Goal: Information Seeking & Learning: Find specific fact

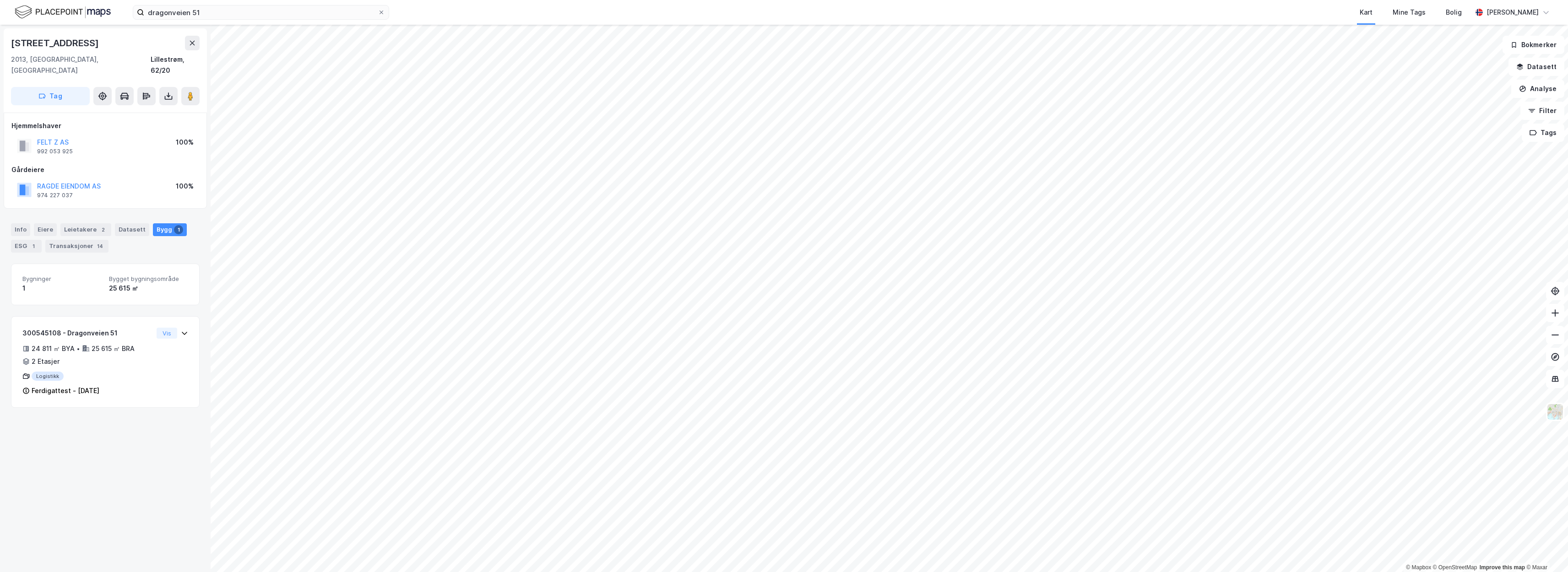
click at [122, 135] on div "FELT Z AS 992 053 925 100%" at bounding box center [105, 146] width 188 height 22
click at [130, 48] on div "[STREET_ADDRESS]" at bounding box center [105, 43] width 188 height 15
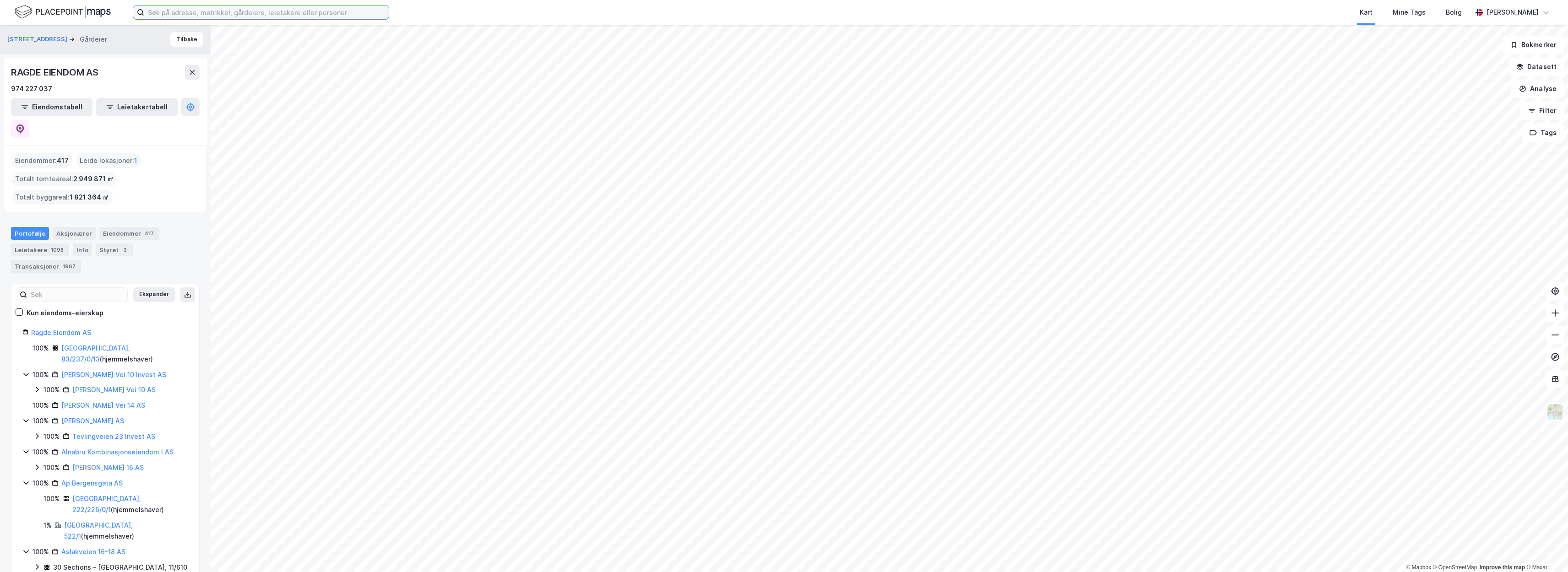
click at [232, 10] on input at bounding box center [266, 12] width 244 height 13
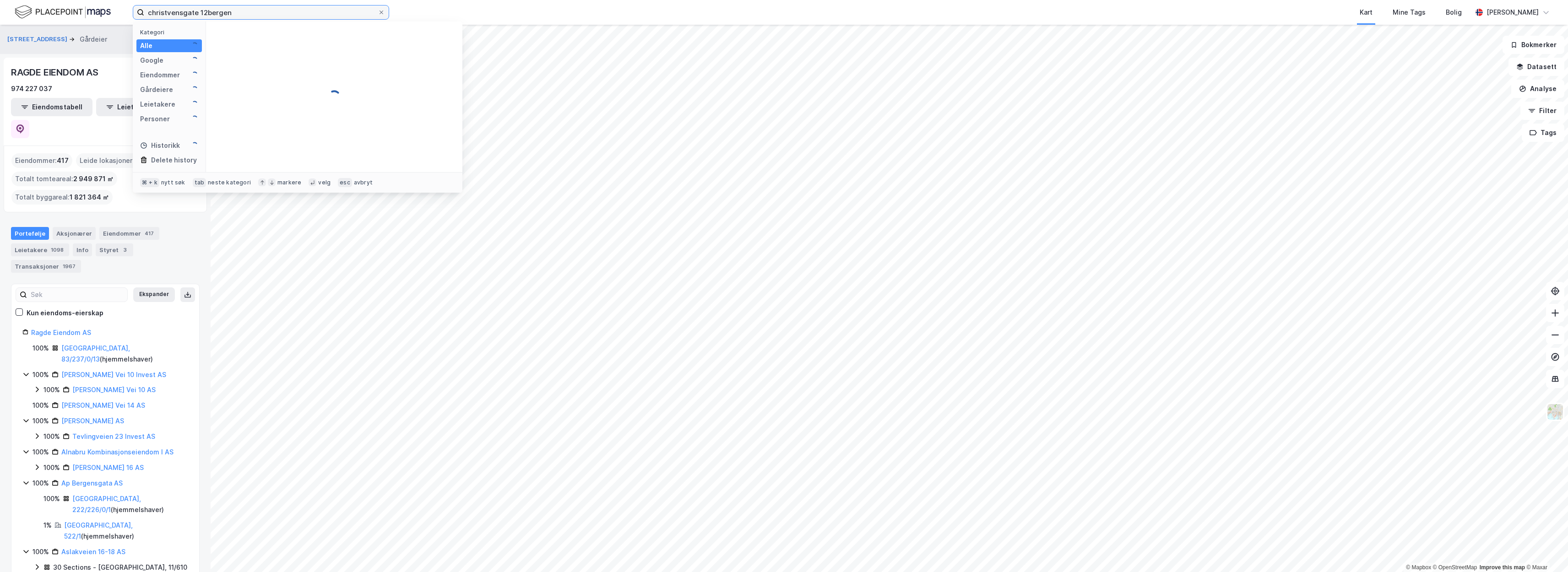
type input "christvensgate 12bergen"
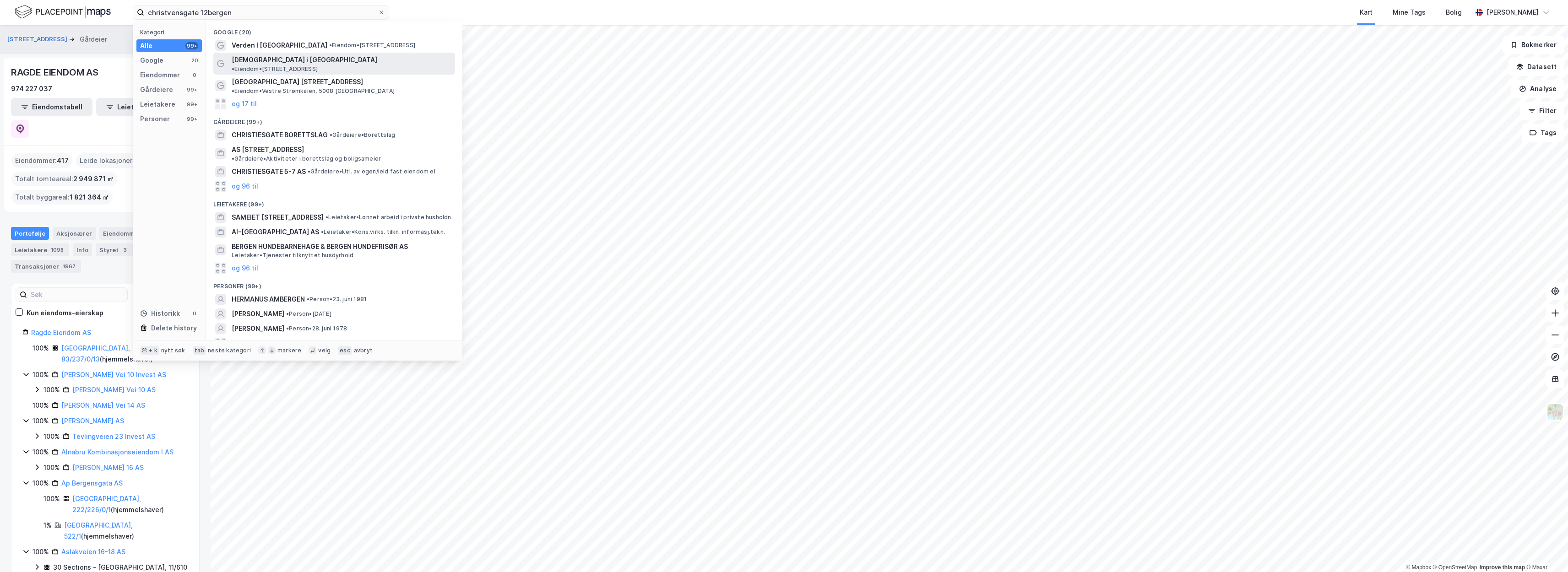
click at [253, 60] on span "[DEMOGRAPHIC_DATA] i [GEOGRAPHIC_DATA]" at bounding box center [304, 60] width 146 height 11
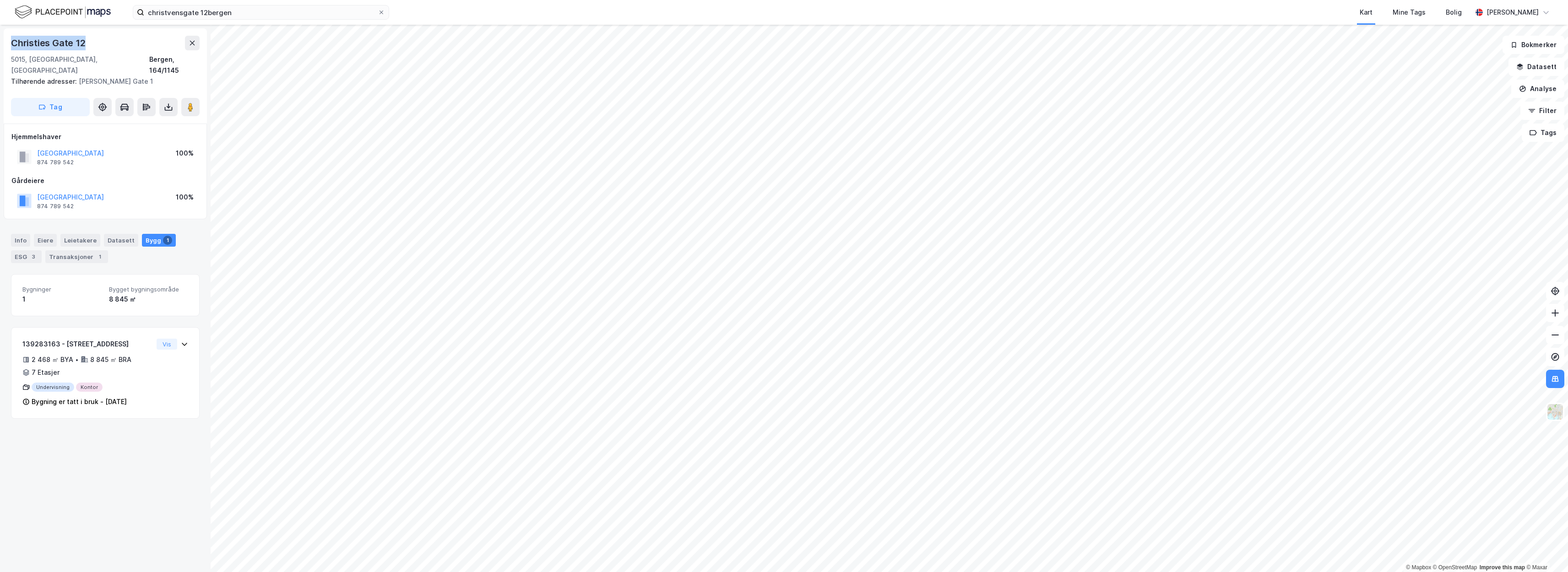
drag, startPoint x: 81, startPoint y: 42, endPoint x: 5, endPoint y: 45, distance: 76.1
click at [5, 45] on div "Christies [STREET_ADDRESS], 164/1145 Tilhørende adresser: [PERSON_NAME][GEOGRAP…" at bounding box center [105, 76] width 203 height 95
copy div "Christies Gate 12"
